Goal: Transaction & Acquisition: Purchase product/service

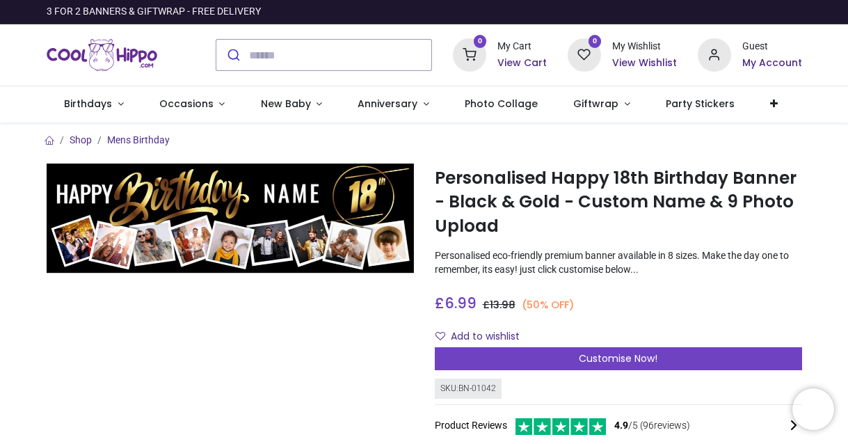
scroll to position [1, 0]
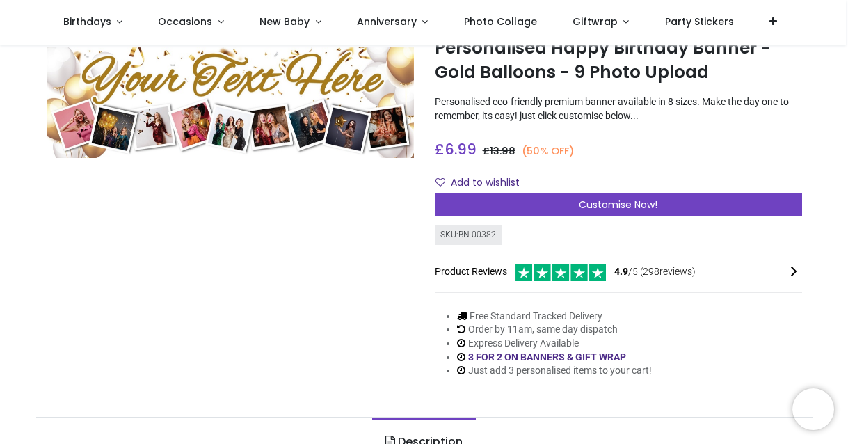
scroll to position [57, 0]
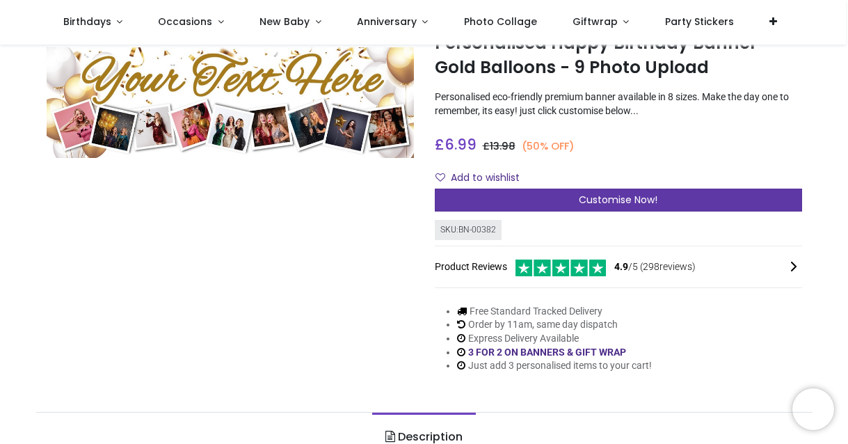
click at [472, 204] on div "Customise Now!" at bounding box center [618, 201] width 367 height 24
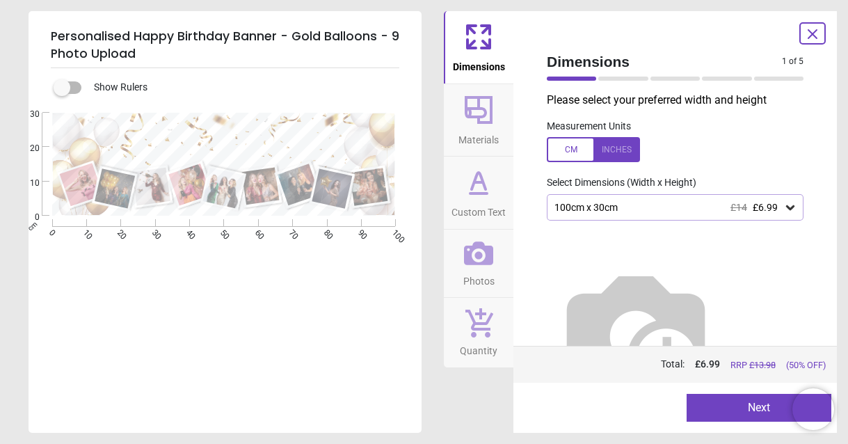
click at [632, 204] on div "100cm x 30cm £14 £6.99" at bounding box center [668, 208] width 230 height 12
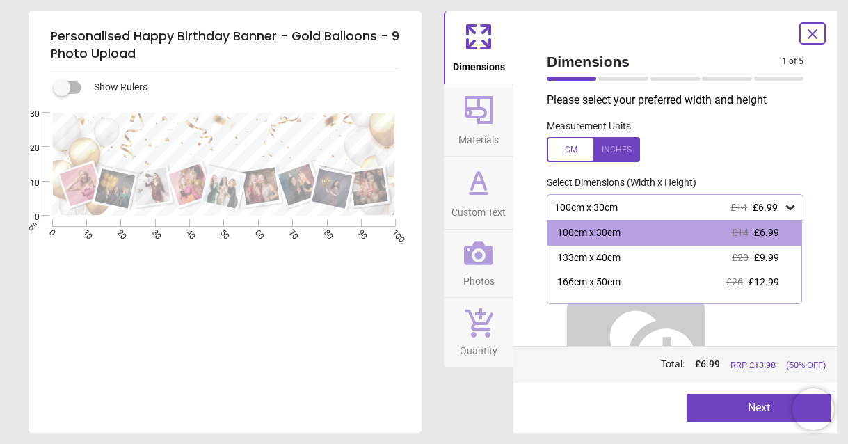
click at [673, 137] on label at bounding box center [675, 149] width 257 height 25
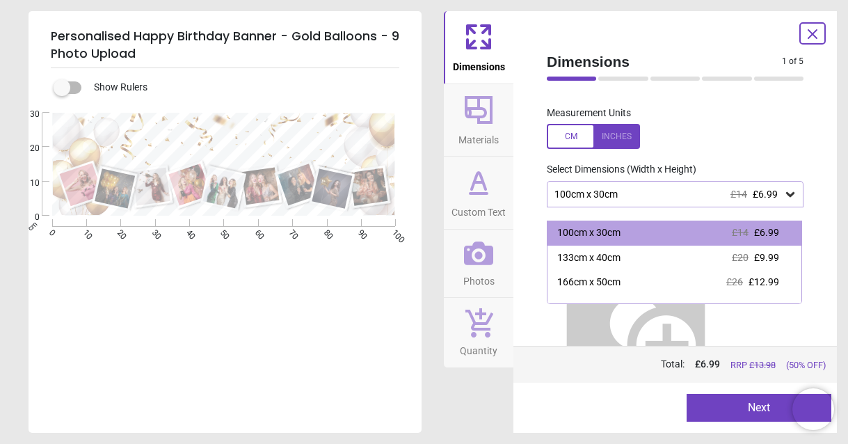
scroll to position [14, 0]
click at [815, 33] on icon at bounding box center [812, 34] width 17 height 17
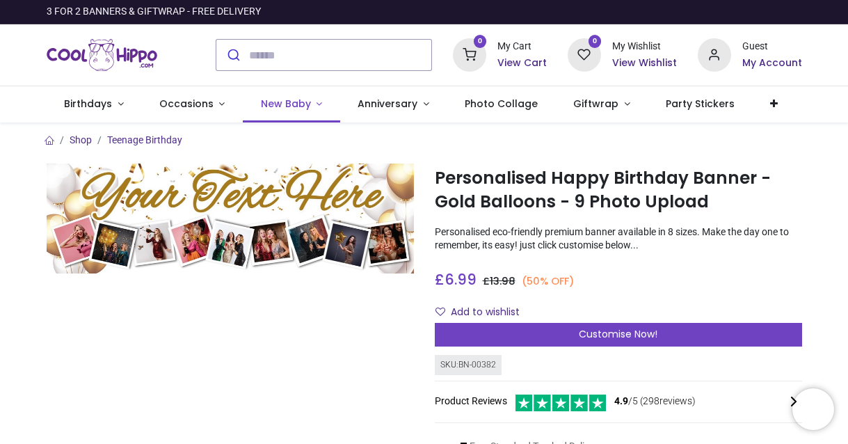
scroll to position [0, 0]
click at [120, 105] on link "Birthdays" at bounding box center [94, 104] width 95 height 36
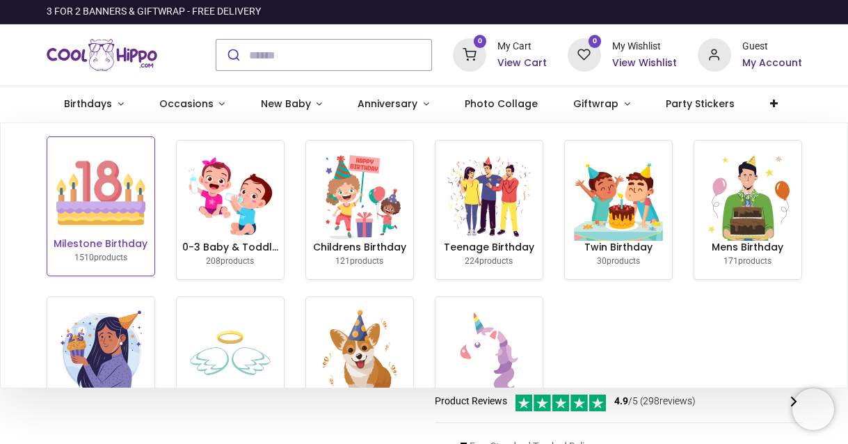
click at [118, 192] on img at bounding box center [100, 192] width 89 height 89
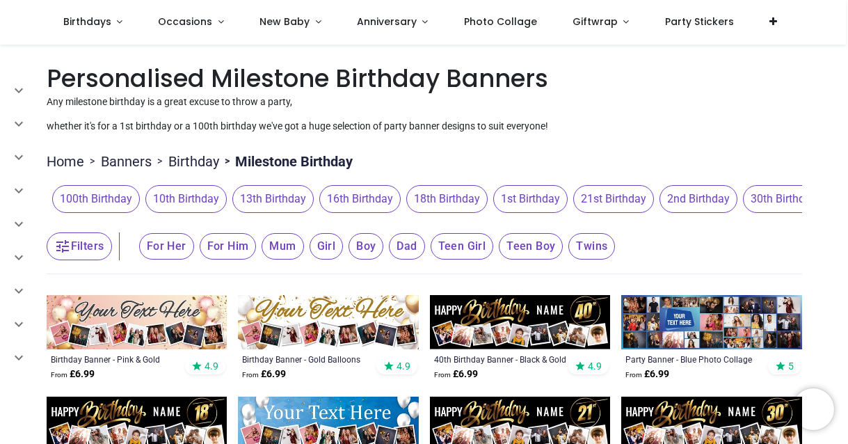
scroll to position [3, 0]
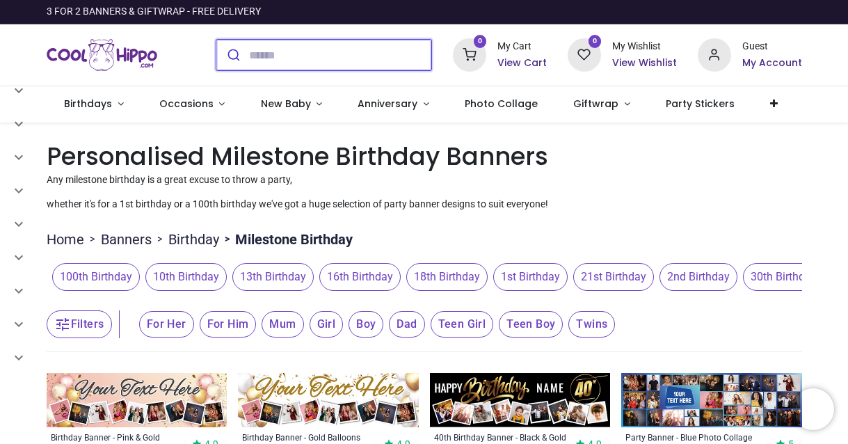
click at [280, 59] on input "search" at bounding box center [340, 55] width 182 height 31
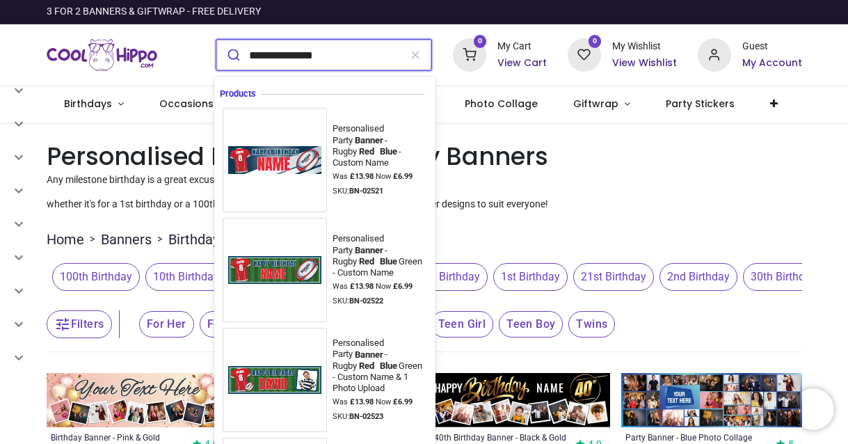
type input "**********"
click at [231, 55] on button "submit" at bounding box center [232, 55] width 33 height 31
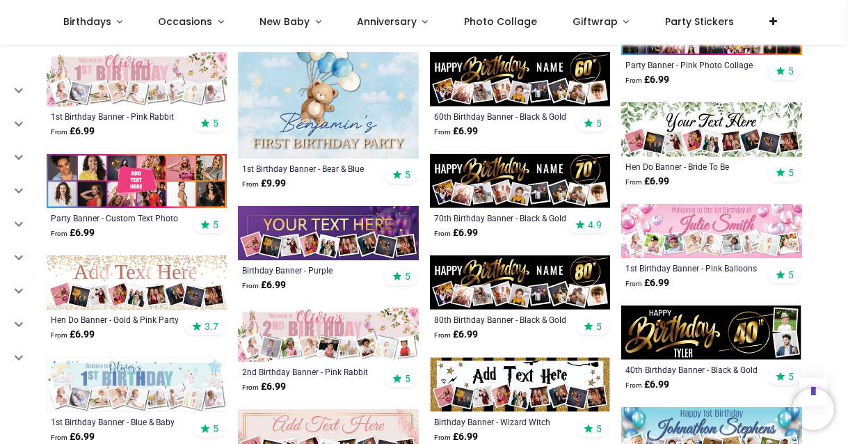
scroll to position [709, 0]
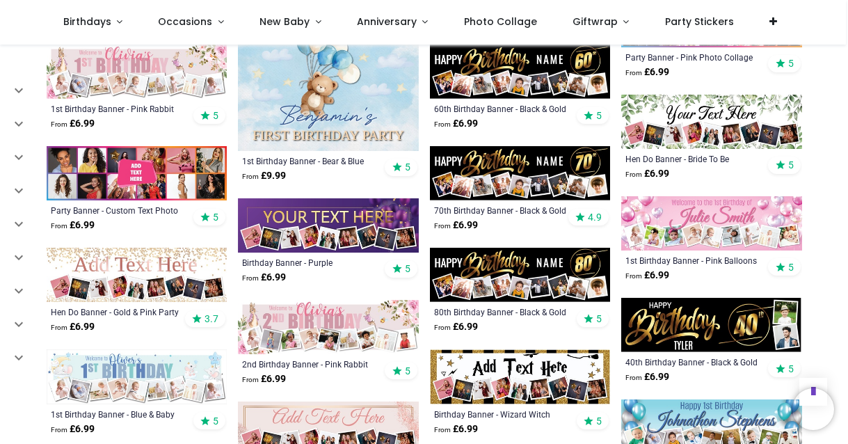
click at [355, 208] on img at bounding box center [328, 225] width 181 height 54
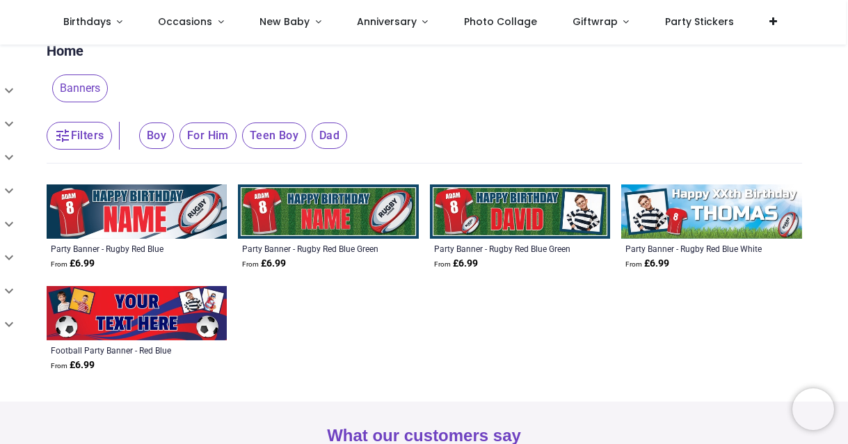
scroll to position [29, 0]
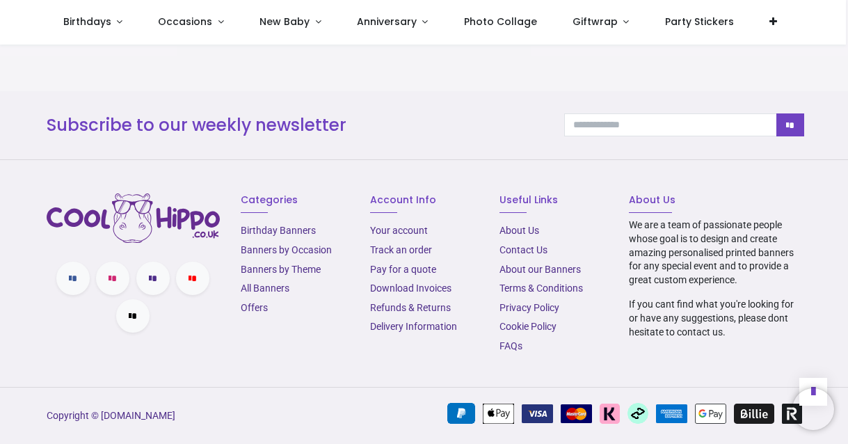
scroll to position [1805, 0]
click at [536, 289] on link "Terms & Conditions" at bounding box center [540, 287] width 83 height 11
